Goal: Check status

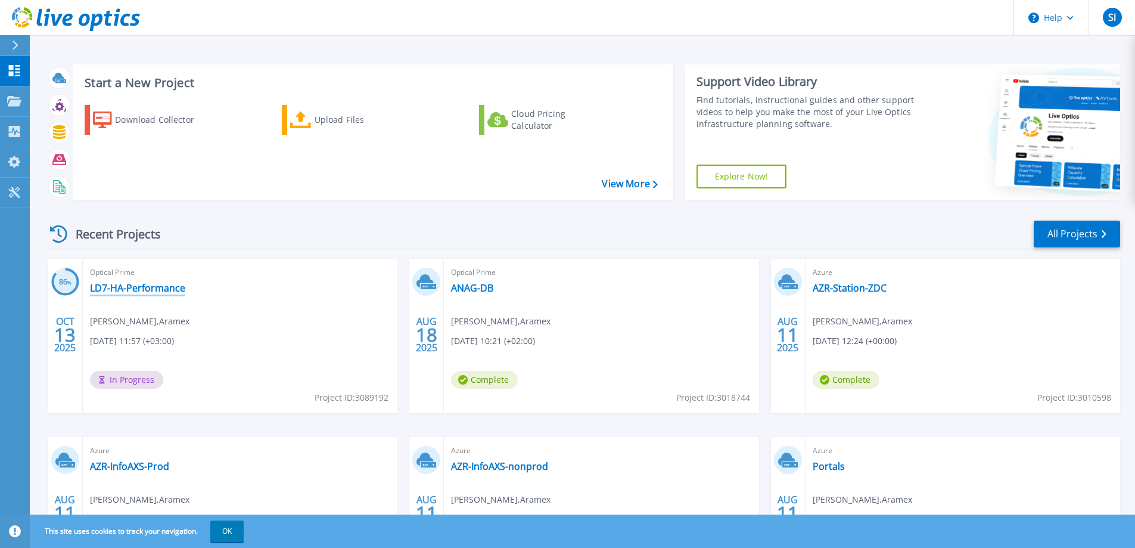
click at [148, 291] on link "LD7-HA-Performance" at bounding box center [137, 288] width 95 height 12
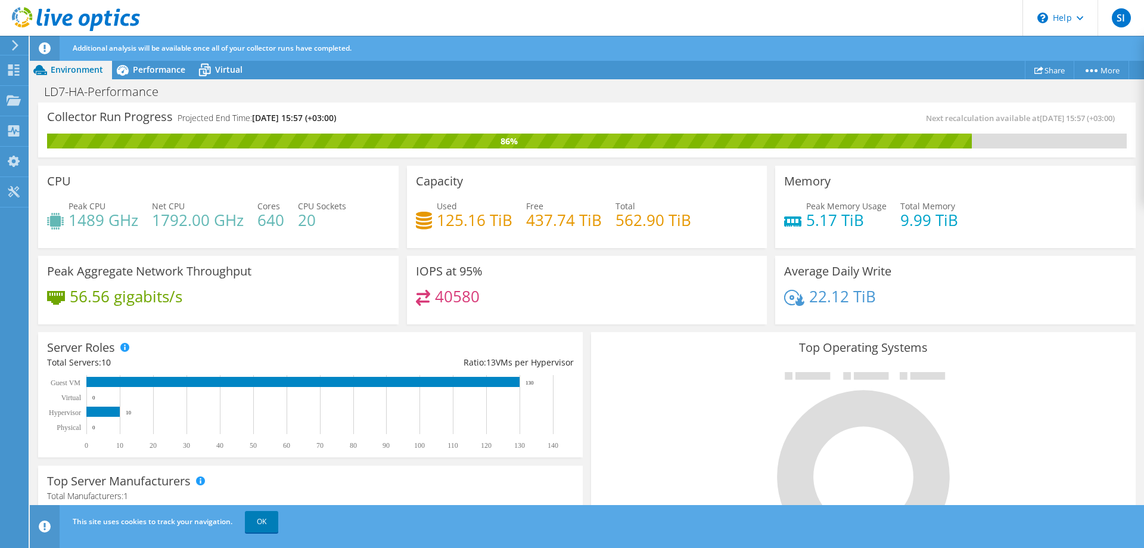
scroll to position [60, 0]
drag, startPoint x: 433, startPoint y: 295, endPoint x: 482, endPoint y: 296, distance: 48.9
click at [482, 296] on div "40580" at bounding box center [587, 303] width 343 height 26
click at [453, 300] on h4 "40580" at bounding box center [457, 296] width 45 height 13
drag, startPoint x: 437, startPoint y: 297, endPoint x: 451, endPoint y: 297, distance: 13.7
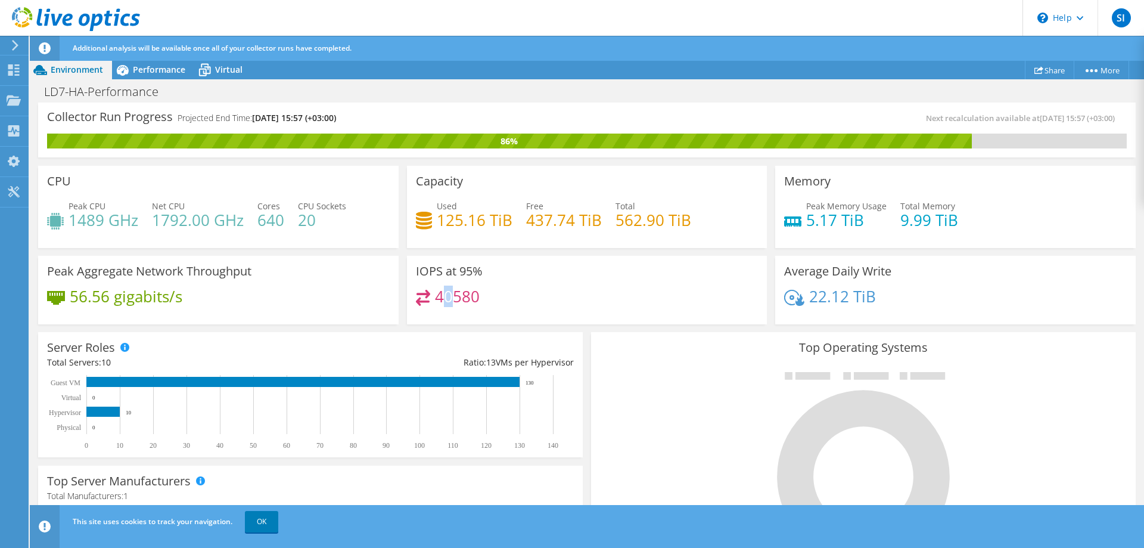
click at [451, 297] on h4 "40580" at bounding box center [457, 296] width 45 height 13
click at [448, 296] on h4 "40580" at bounding box center [457, 296] width 45 height 13
click at [135, 71] on span "Performance" at bounding box center [159, 69] width 52 height 11
